Goal: Book appointment/travel/reservation

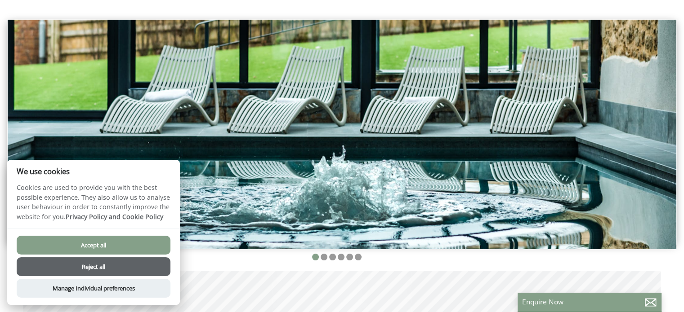
scroll to position [90, 0]
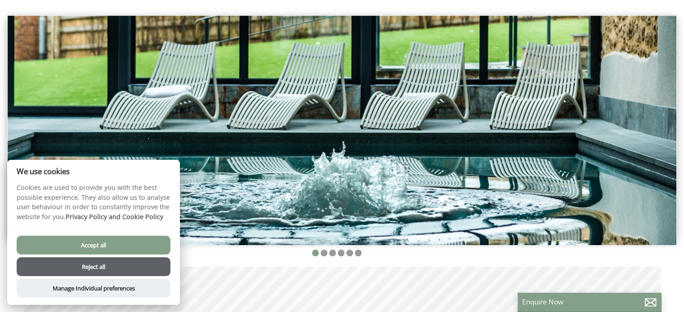
click at [126, 240] on button "Accept all" at bounding box center [94, 245] width 154 height 19
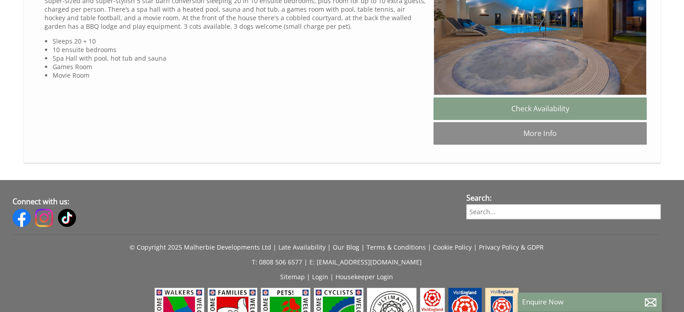
scroll to position [764, 0]
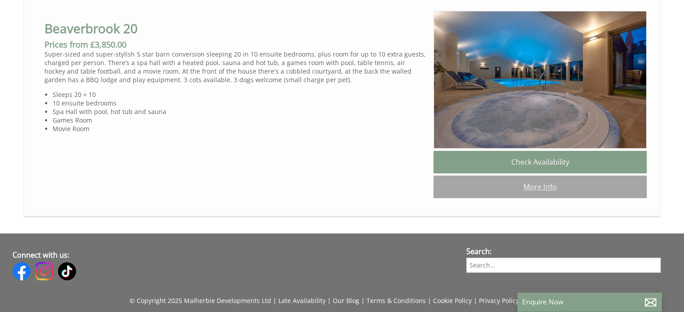
click at [512, 196] on link "More Info" at bounding box center [539, 187] width 213 height 22
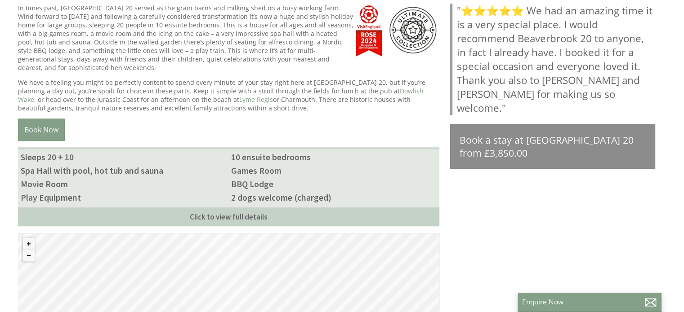
scroll to position [360, 0]
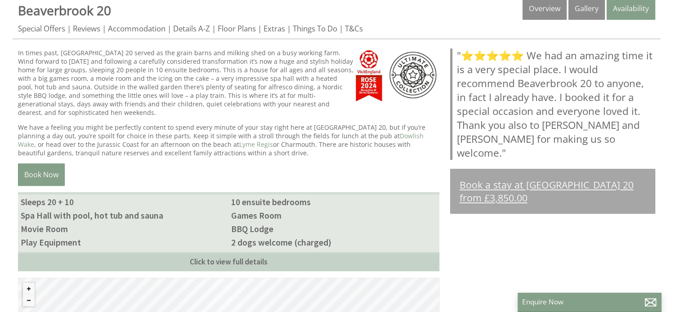
click at [485, 170] on link "Book a stay at Beaverbrook 20 from £3,850.00" at bounding box center [552, 191] width 205 height 45
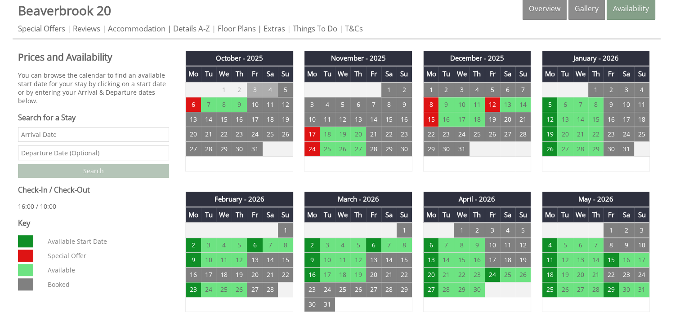
scroll to position [90, 0]
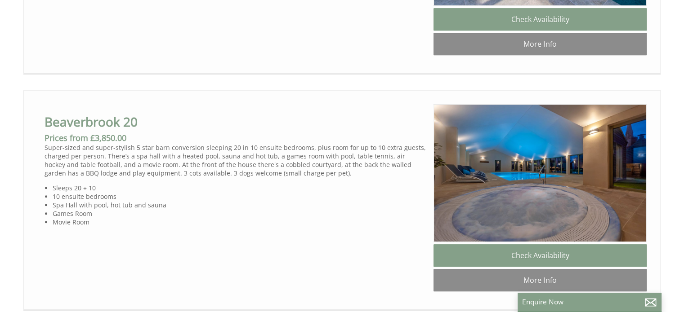
scroll to position [629, 0]
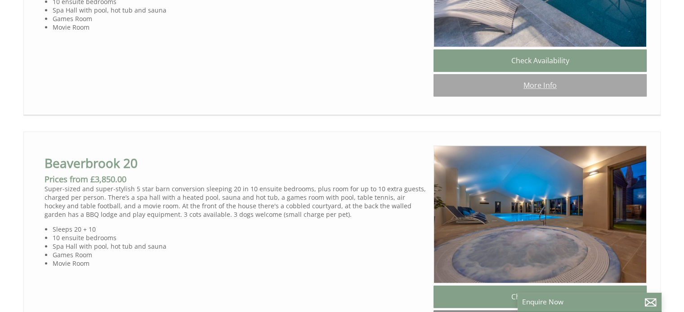
click at [546, 91] on link "More Info" at bounding box center [539, 85] width 213 height 22
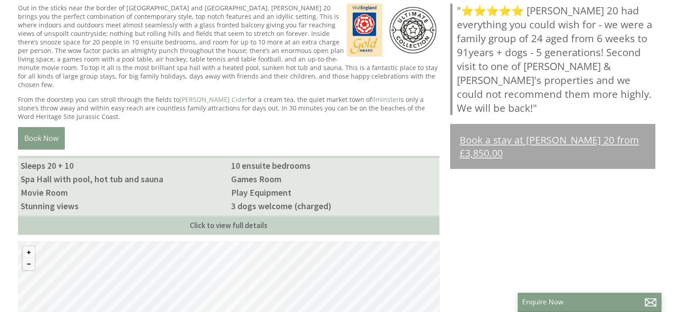
scroll to position [360, 0]
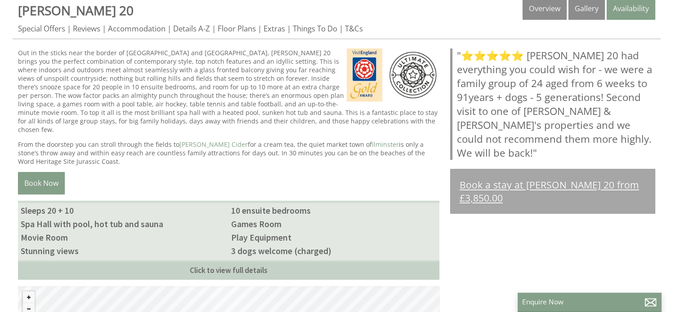
click at [483, 174] on link "Book a stay at Churchill 20 from £3,850.00" at bounding box center [552, 191] width 205 height 45
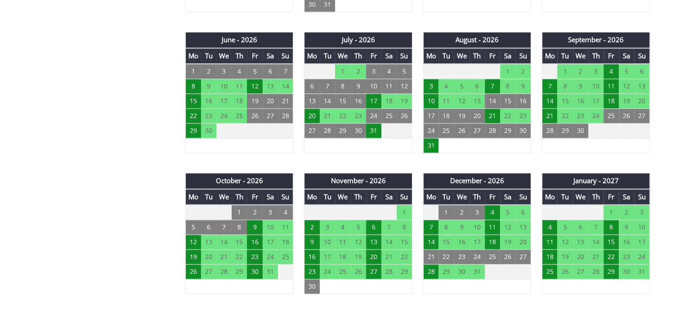
scroll to position [674, 0]
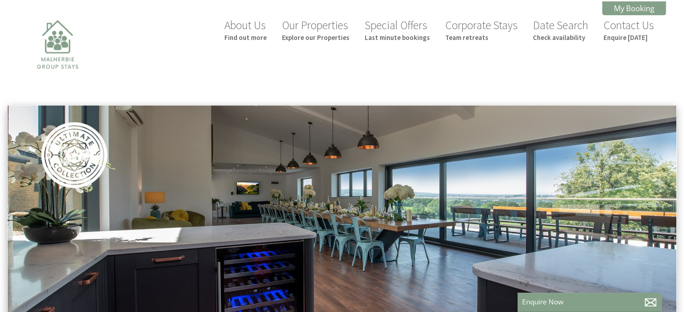
click at [440, 154] on img at bounding box center [342, 221] width 668 height 230
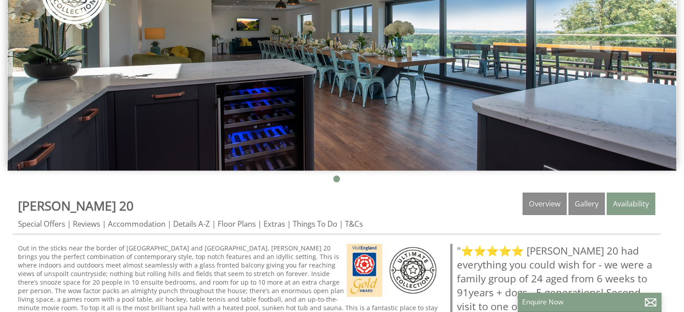
scroll to position [180, 0]
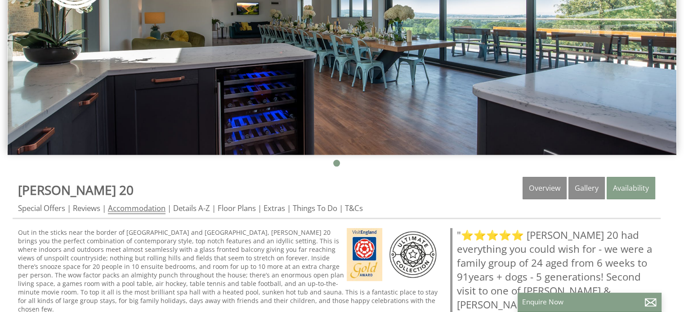
click at [133, 210] on link "Accommodation" at bounding box center [137, 208] width 58 height 11
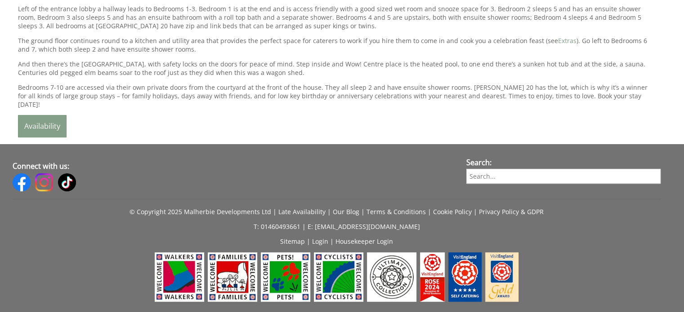
scroll to position [559, 0]
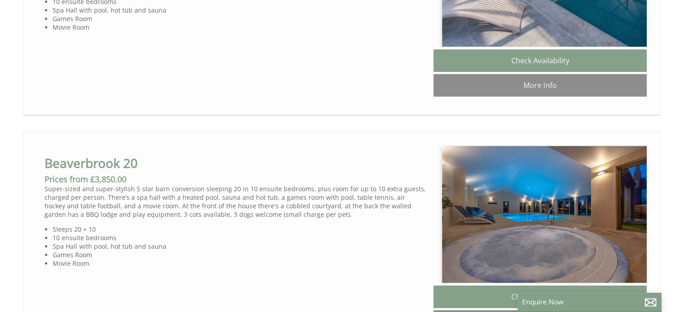
scroll to position [0, 8]
